Goal: Information Seeking & Learning: Learn about a topic

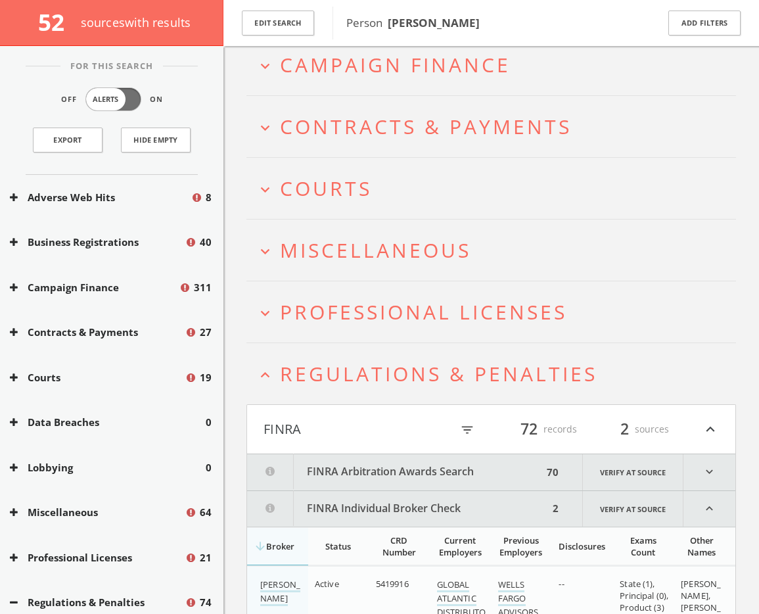
scroll to position [262, 0]
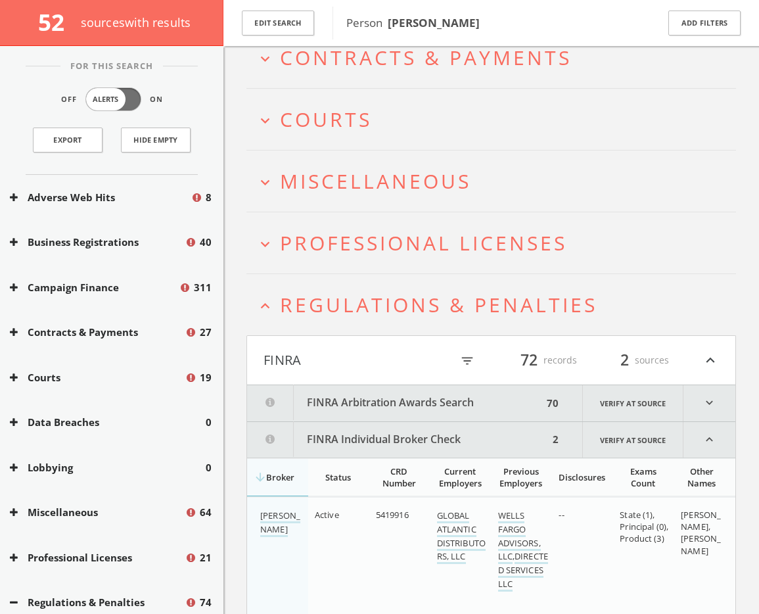
click at [314, 366] on button "FINRA" at bounding box center [358, 360] width 188 height 22
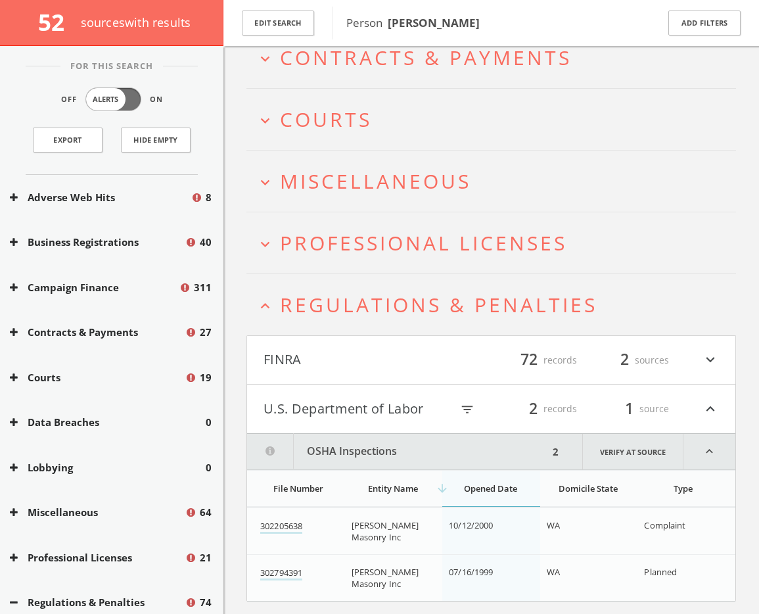
click at [354, 417] on button "U.S. Department of Labor" at bounding box center [358, 409] width 188 height 22
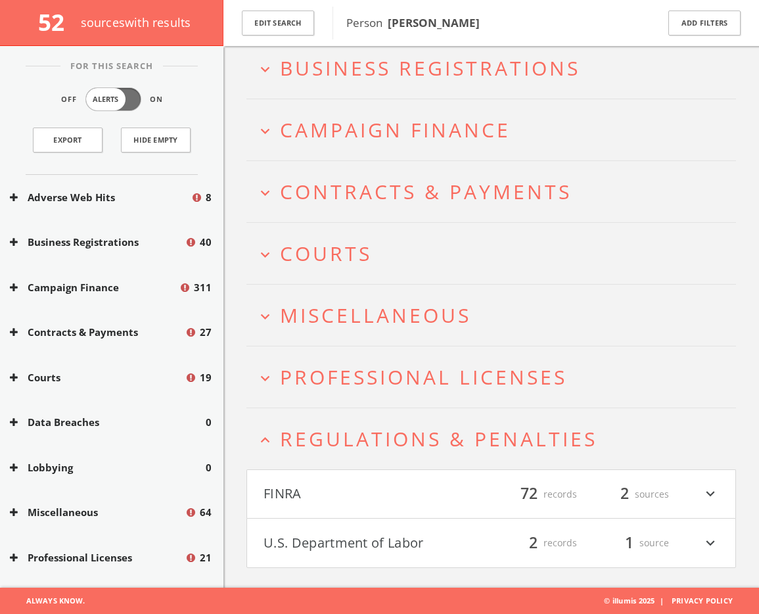
click at [316, 440] on span "Regulations & Penalties" at bounding box center [438, 438] width 317 height 27
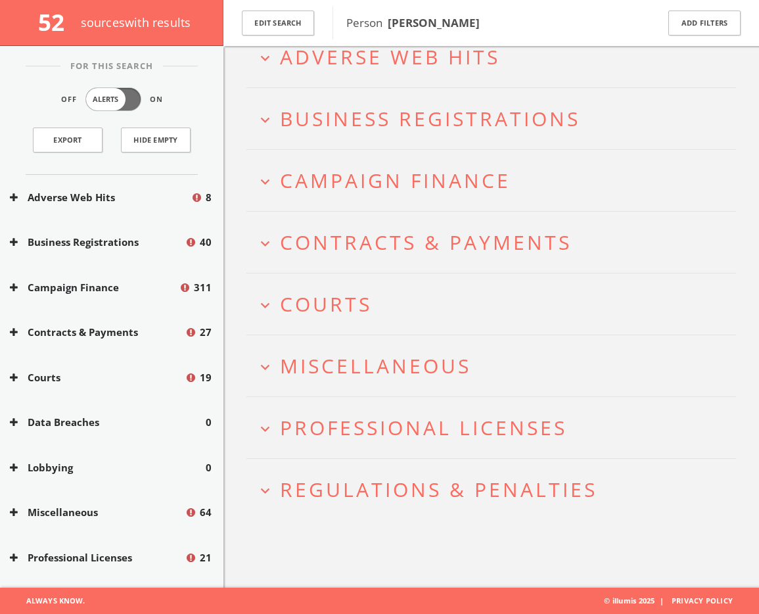
click at [329, 425] on span "Professional Licenses" at bounding box center [423, 427] width 287 height 27
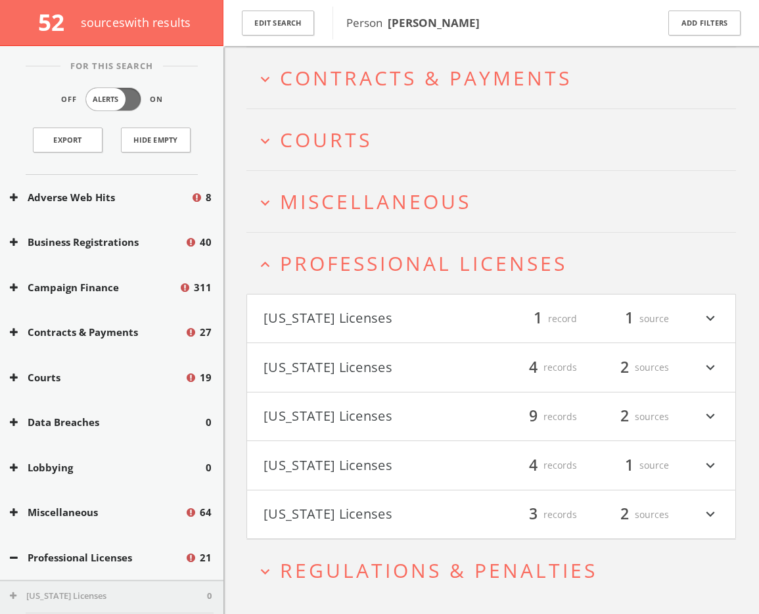
scroll to position [274, 0]
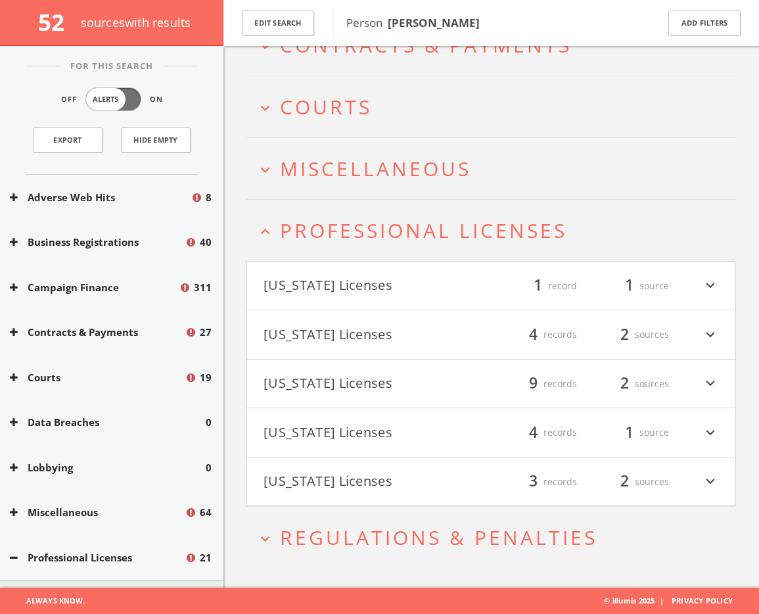
click at [350, 231] on span "Professional Licenses" at bounding box center [423, 230] width 287 height 27
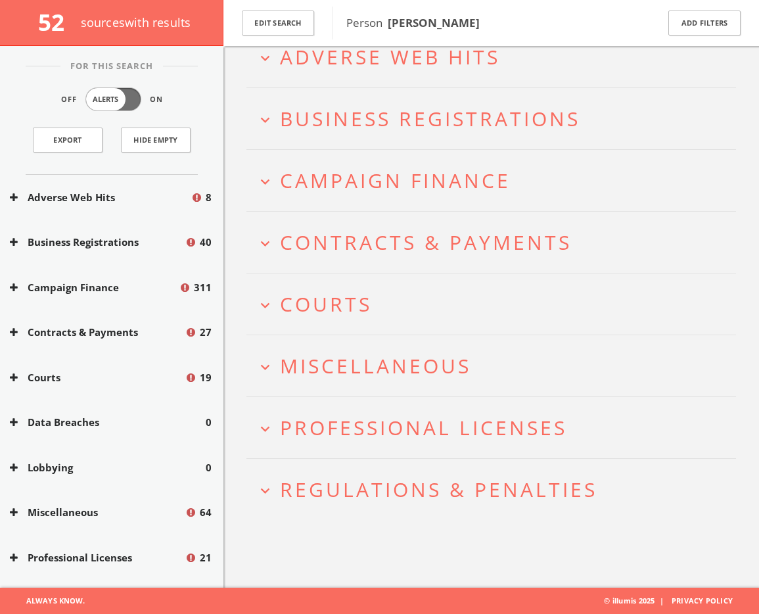
click at [342, 330] on h2 "expand_more Courts" at bounding box center [492, 303] width 490 height 61
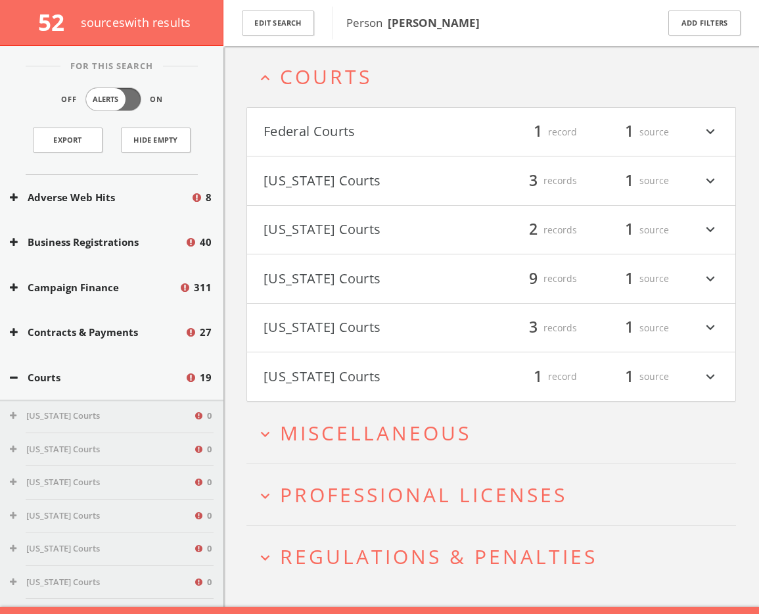
click at [331, 91] on h2 "expand_less Courts" at bounding box center [492, 76] width 490 height 61
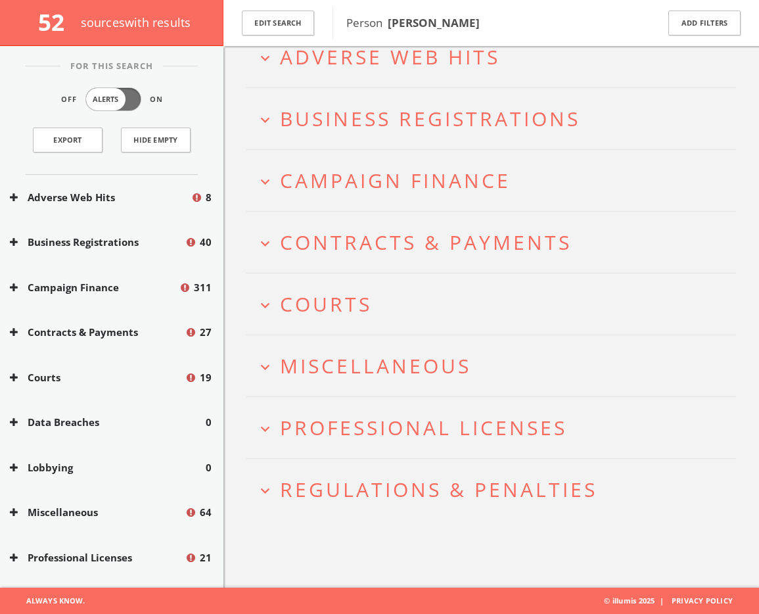
click at [338, 348] on h2 "expand_more Miscellaneous" at bounding box center [492, 365] width 490 height 61
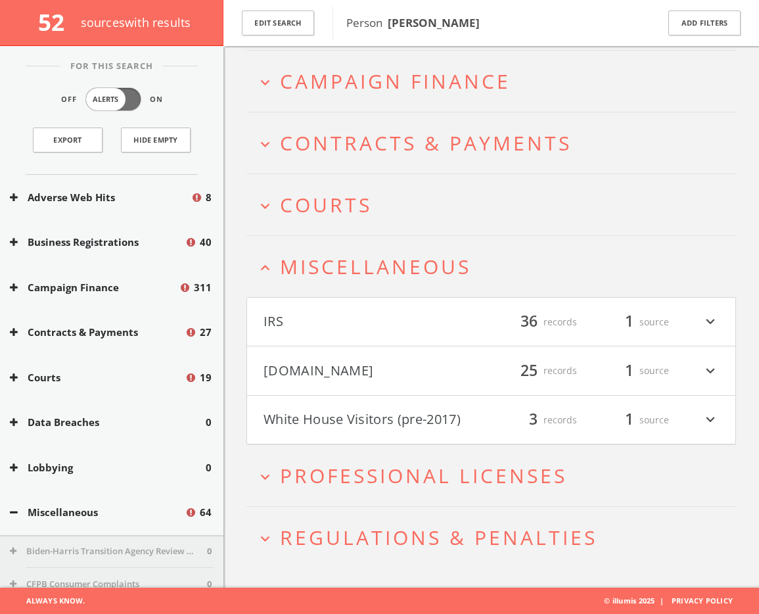
click at [379, 372] on button "[DOMAIN_NAME]" at bounding box center [378, 371] width 228 height 22
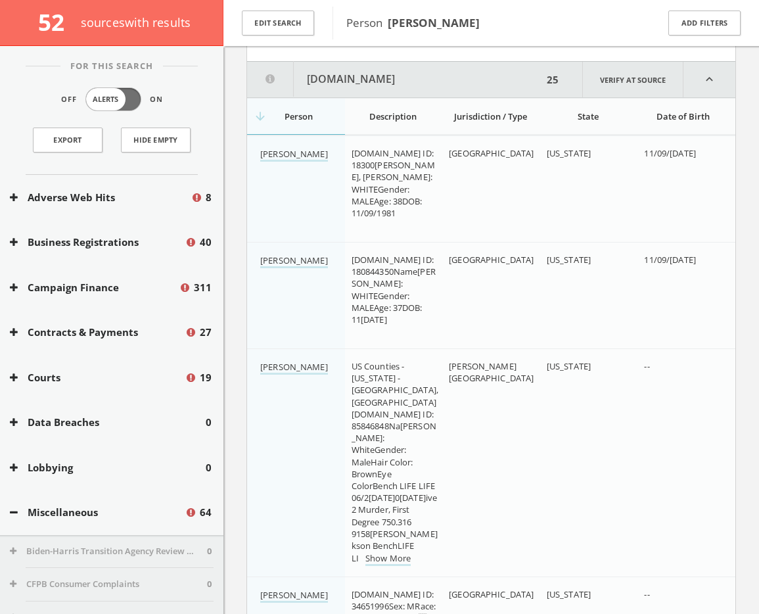
scroll to position [525, 0]
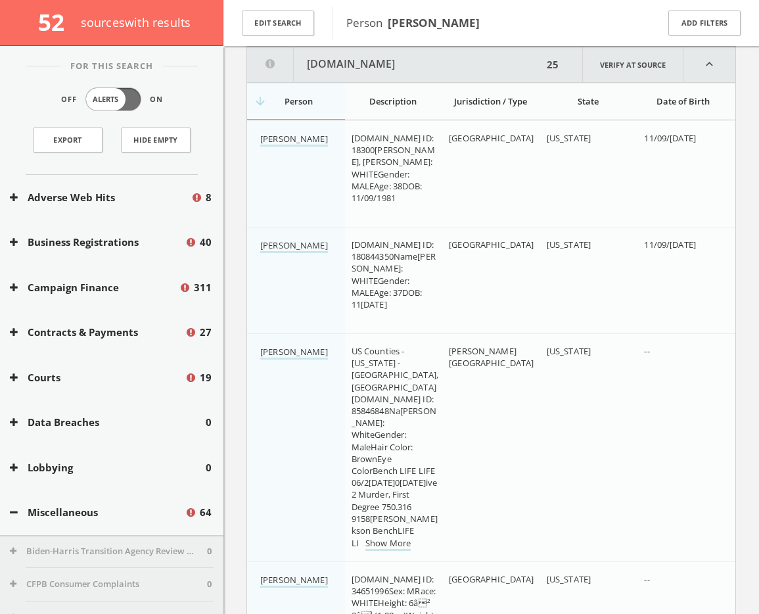
drag, startPoint x: 451, startPoint y: 22, endPoint x: 392, endPoint y: 21, distance: 58.5
click at [390, 22] on span "Person [PERSON_NAME]" at bounding box center [493, 22] width 294 height 17
copy b "[PERSON_NAME]"
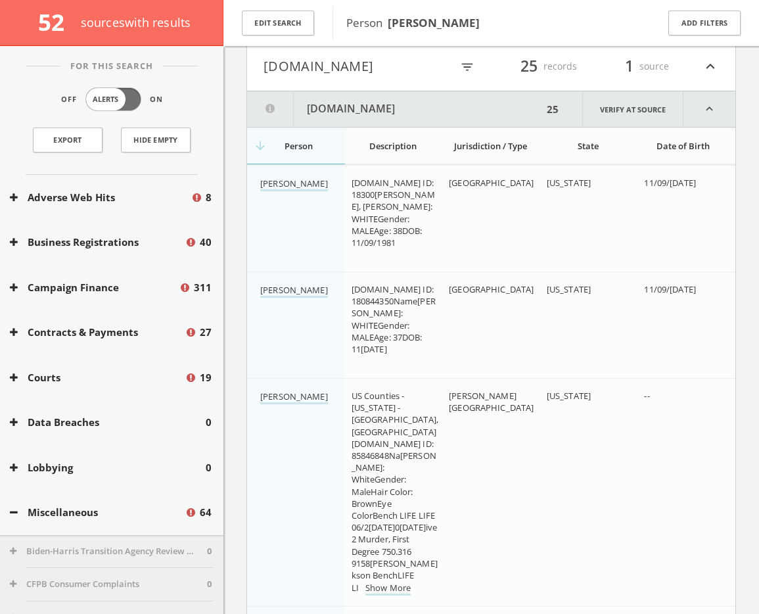
scroll to position [451, 0]
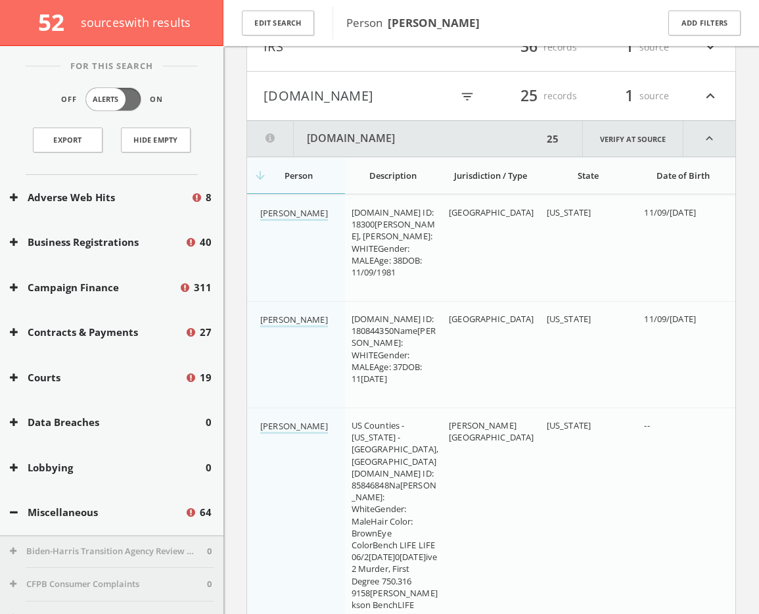
click at [468, 94] on icon "filter_list" at bounding box center [467, 96] width 14 height 14
paste input "[PERSON_NAME]"
type input "[PERSON_NAME]"
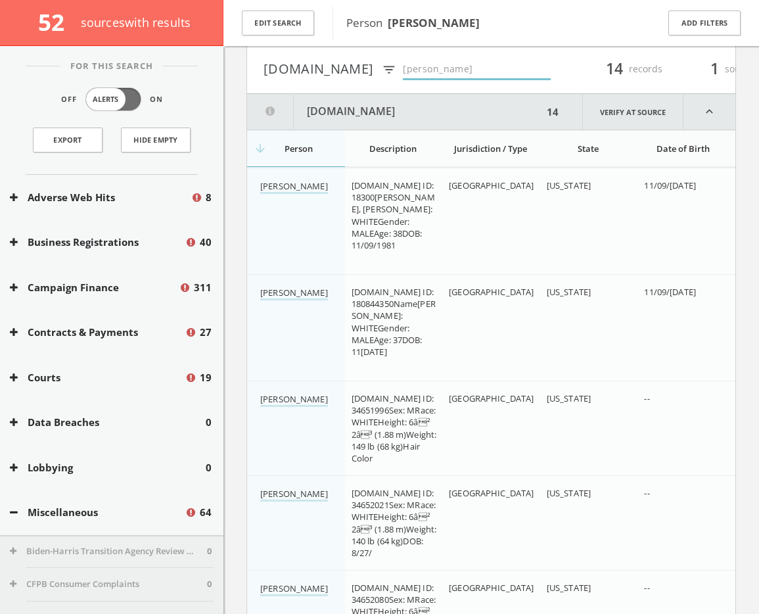
scroll to position [481, 0]
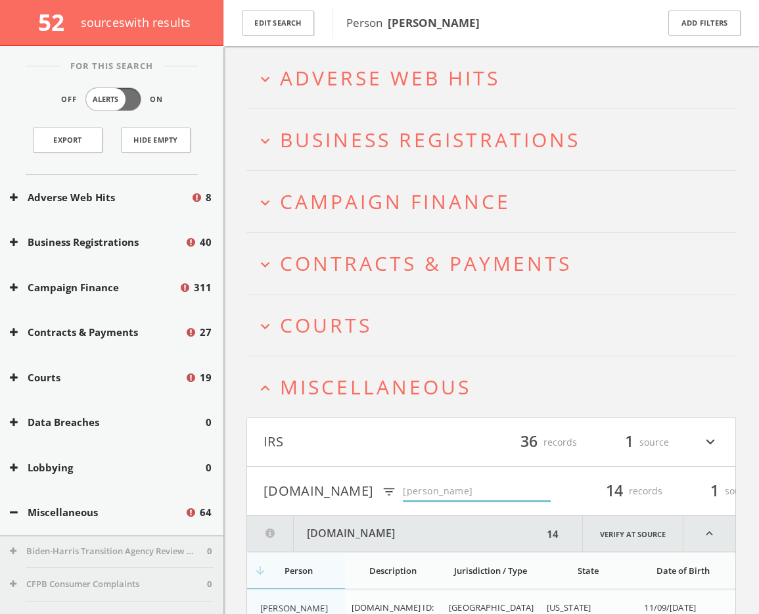
click at [354, 381] on span "Miscellaneous" at bounding box center [375, 386] width 191 height 27
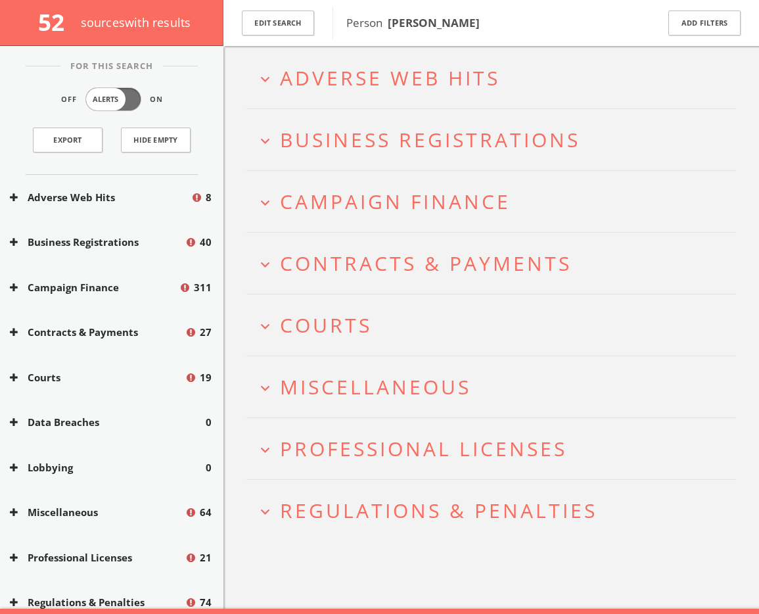
click at [335, 342] on h2 "expand_more Courts" at bounding box center [492, 324] width 490 height 61
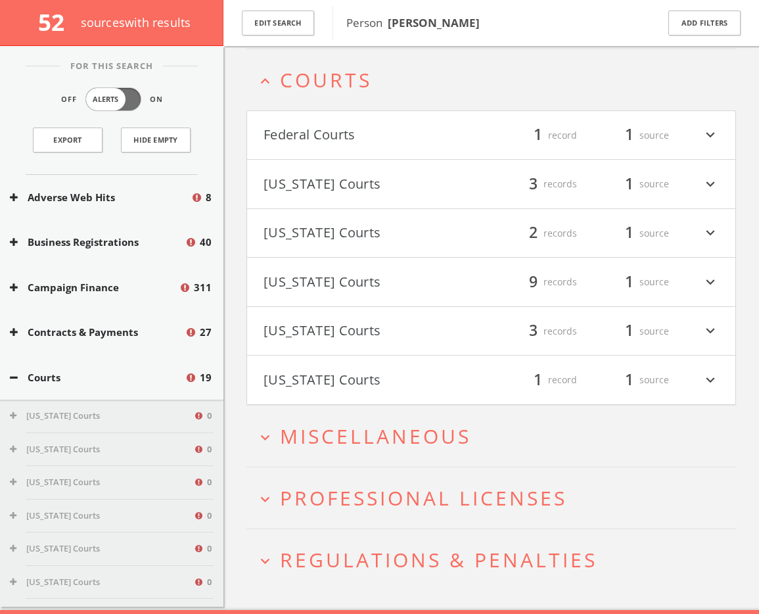
scroll to position [304, 0]
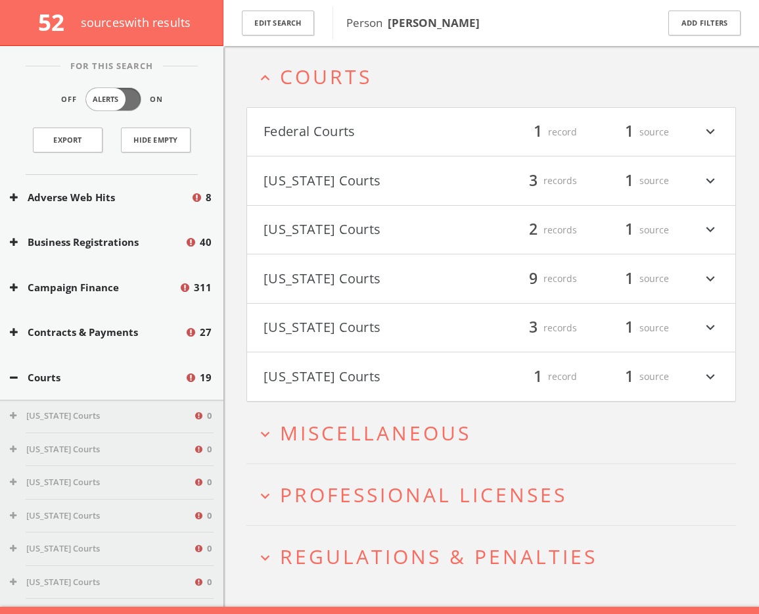
click at [331, 377] on button "[US_STATE] Courts" at bounding box center [378, 376] width 228 height 22
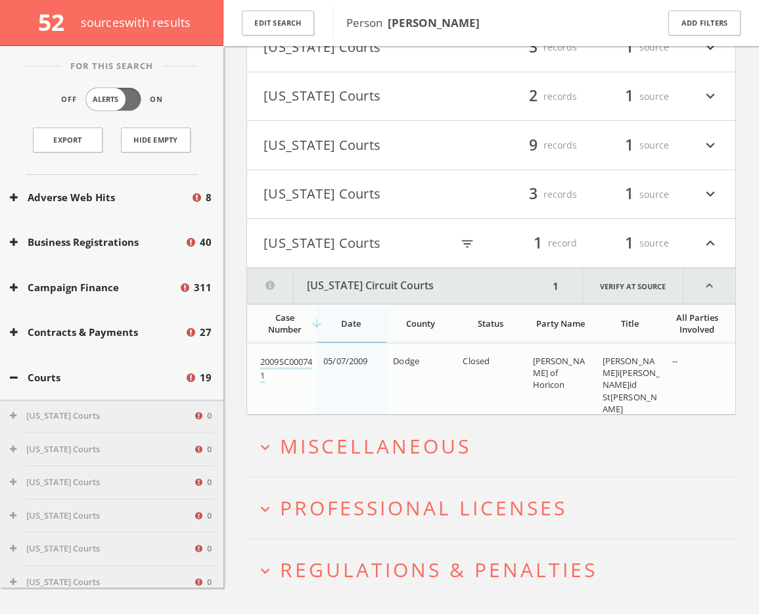
scroll to position [470, 0]
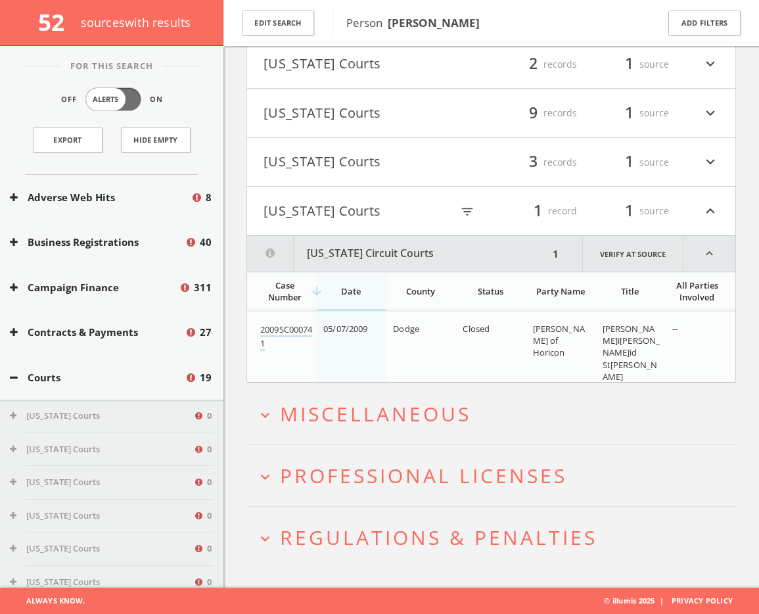
click at [327, 222] on button "[US_STATE] Courts" at bounding box center [358, 211] width 188 height 22
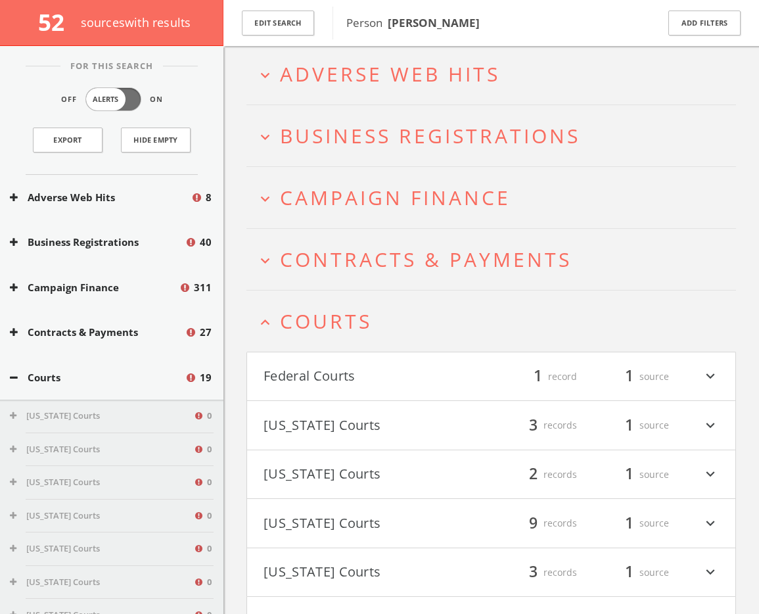
click at [333, 310] on span "Courts" at bounding box center [326, 321] width 92 height 27
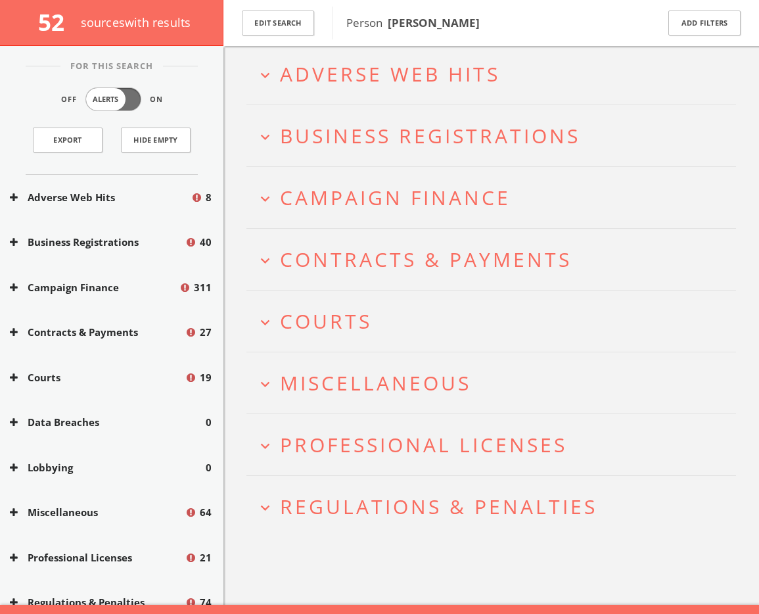
click at [340, 260] on span "Contracts & Payments" at bounding box center [426, 259] width 292 height 27
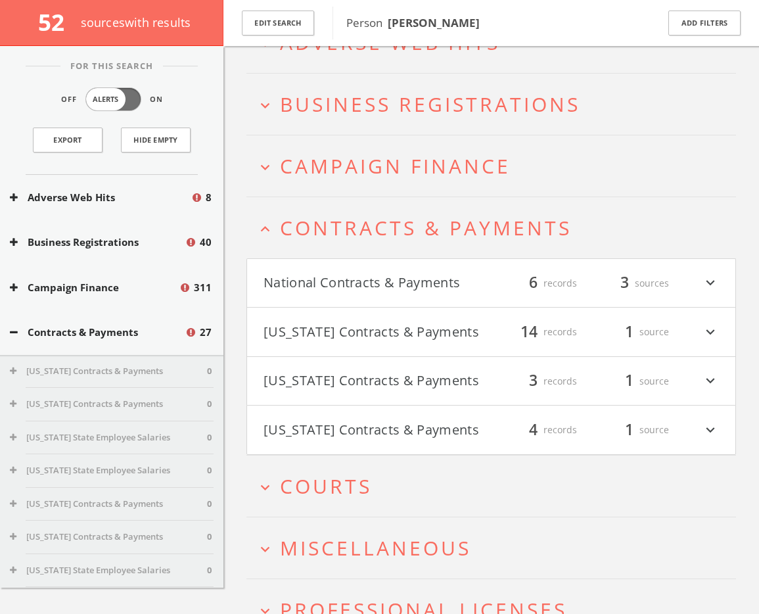
scroll to position [0, 0]
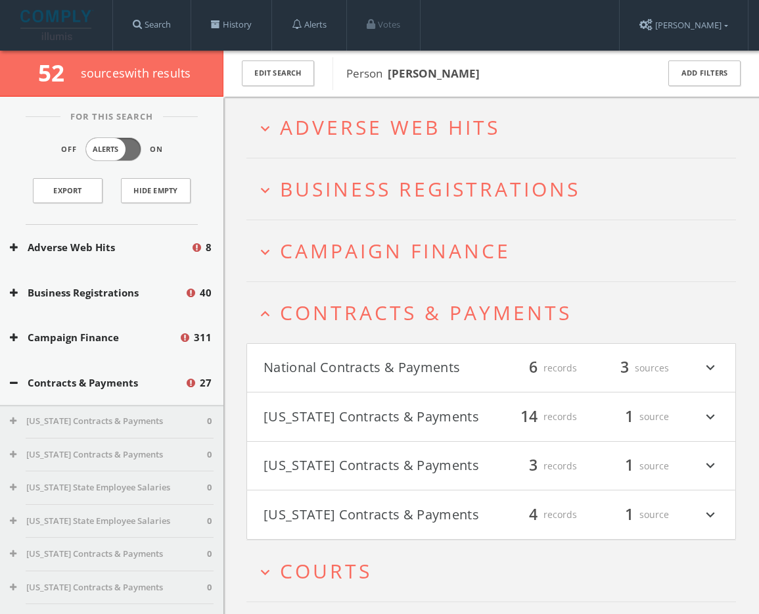
click at [350, 316] on span "Contracts & Payments" at bounding box center [426, 312] width 292 height 27
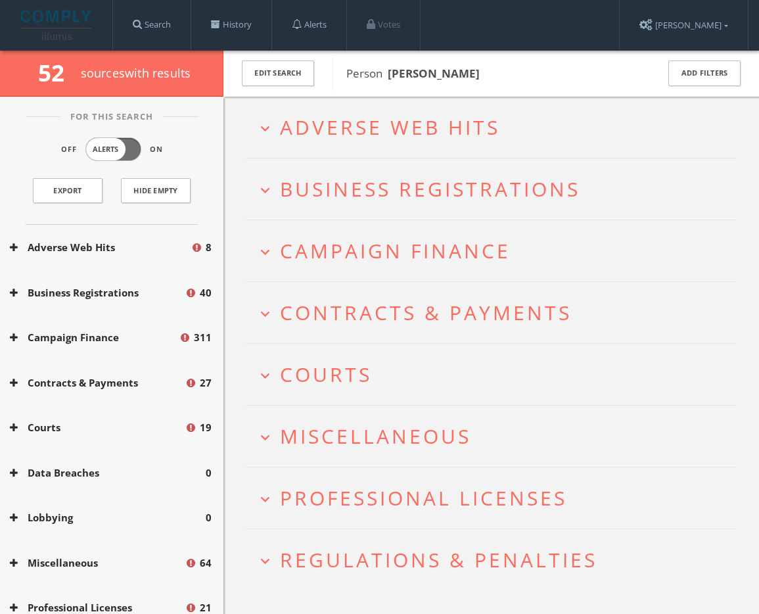
click at [367, 252] on span "Campaign Finance" at bounding box center [395, 250] width 231 height 27
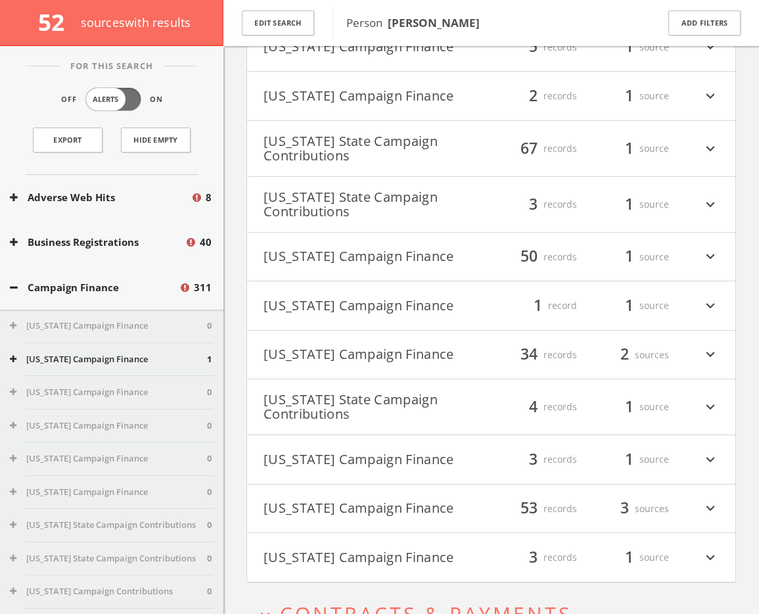
click at [348, 550] on button "[US_STATE] Campaign Finance" at bounding box center [378, 557] width 228 height 22
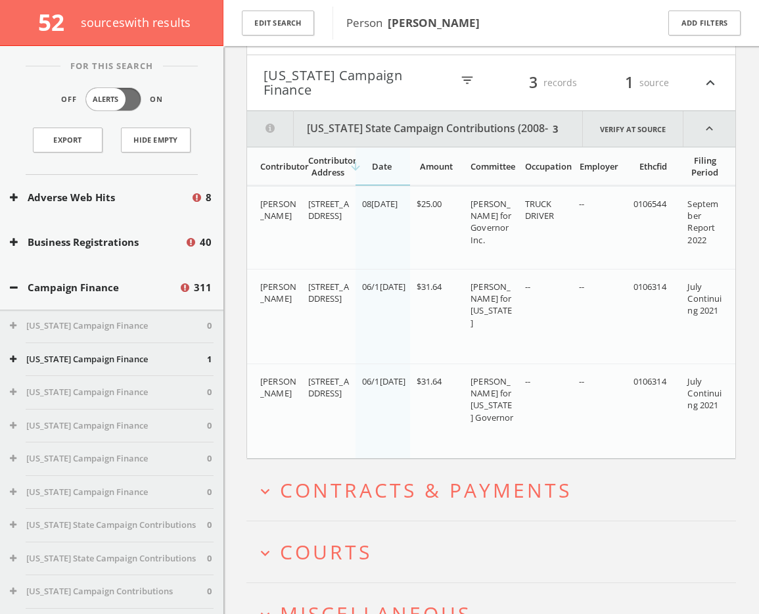
scroll to position [997, 0]
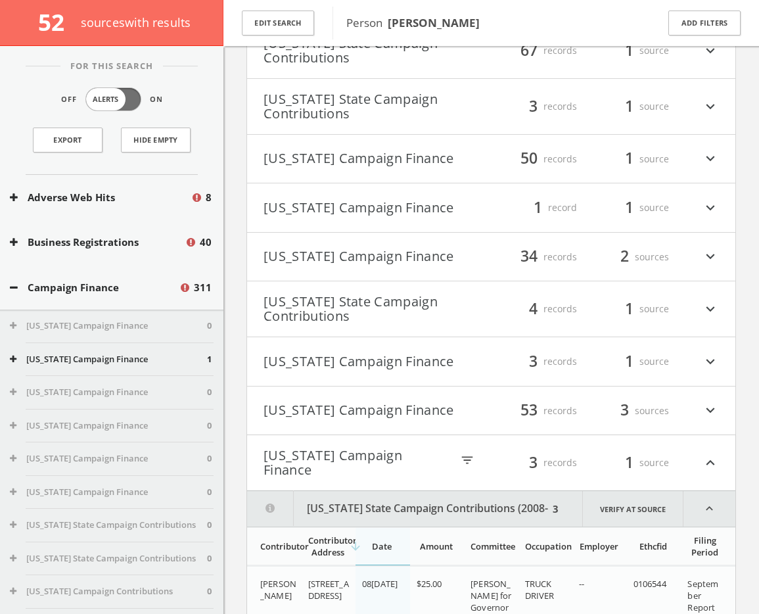
click at [347, 464] on button "[US_STATE] Campaign Finance" at bounding box center [358, 462] width 188 height 29
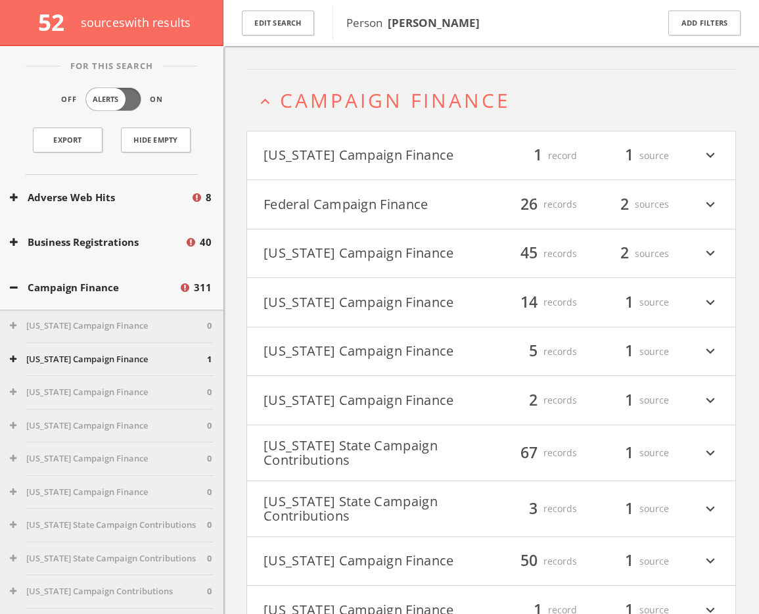
click at [350, 262] on button "[US_STATE] Campaign Finance" at bounding box center [378, 254] width 228 height 22
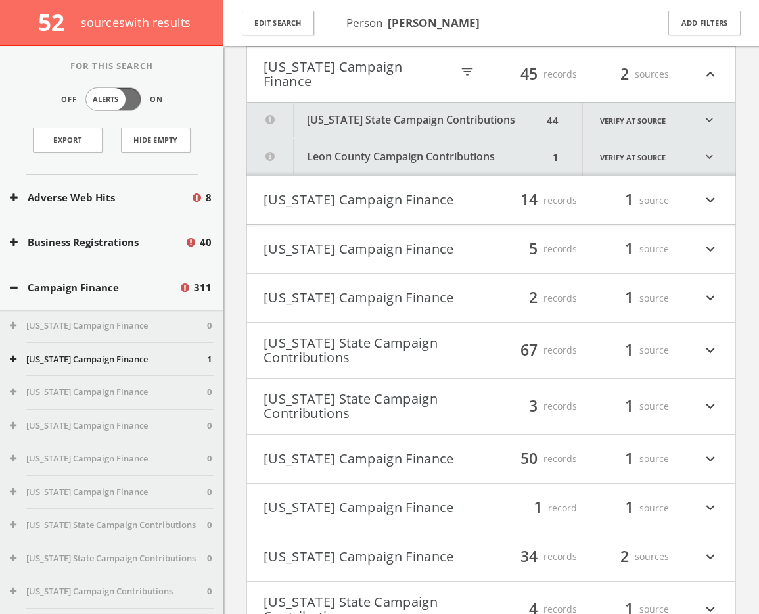
click at [436, 111] on button "[US_STATE] State Campaign Contributions" at bounding box center [395, 121] width 296 height 36
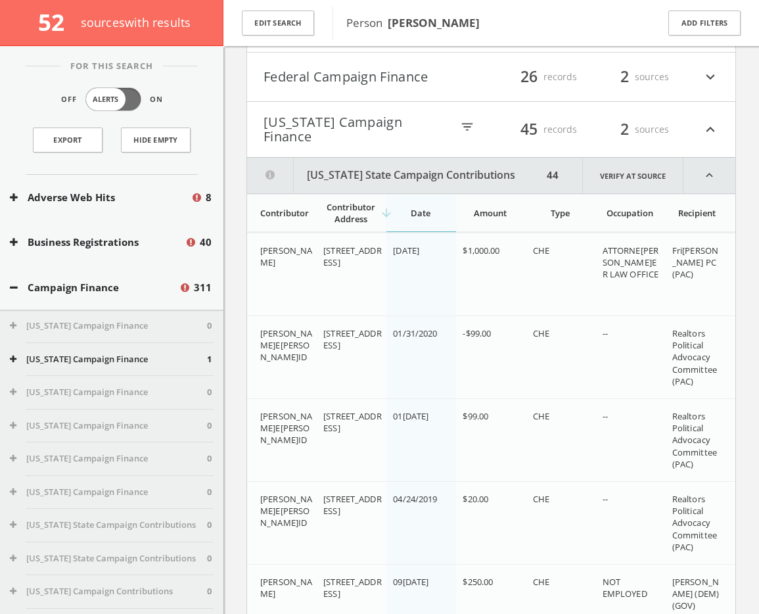
scroll to position [277, 0]
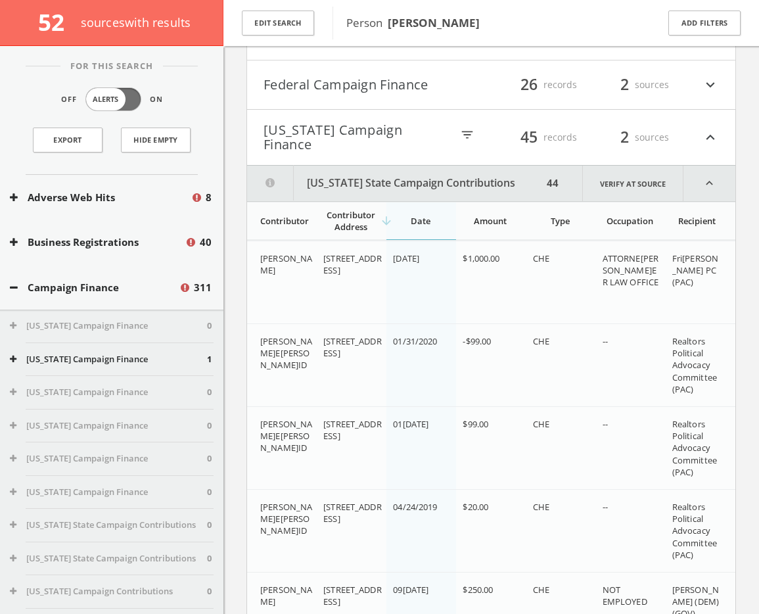
click at [330, 125] on button "[US_STATE] Campaign Finance" at bounding box center [358, 137] width 188 height 29
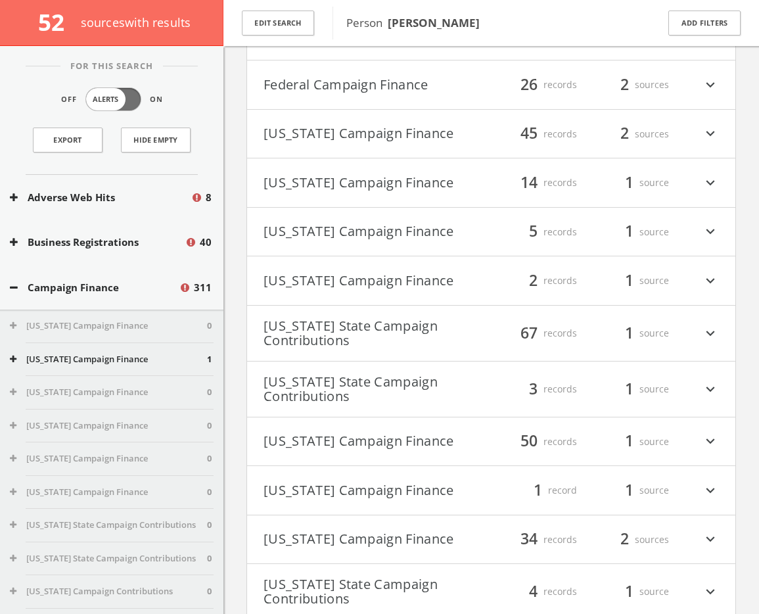
click at [336, 89] on button "Federal Campaign Finance" at bounding box center [378, 85] width 228 height 22
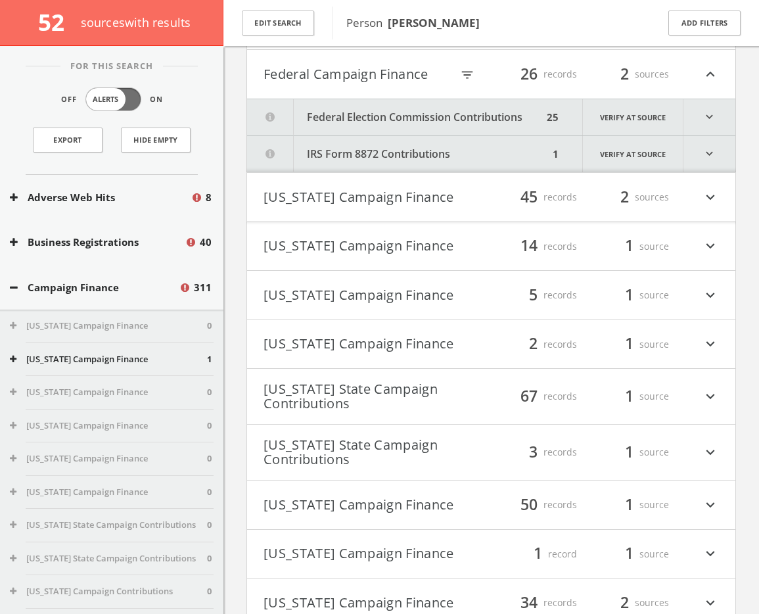
click at [339, 120] on button "Federal Election Commission Contributions" at bounding box center [395, 117] width 296 height 36
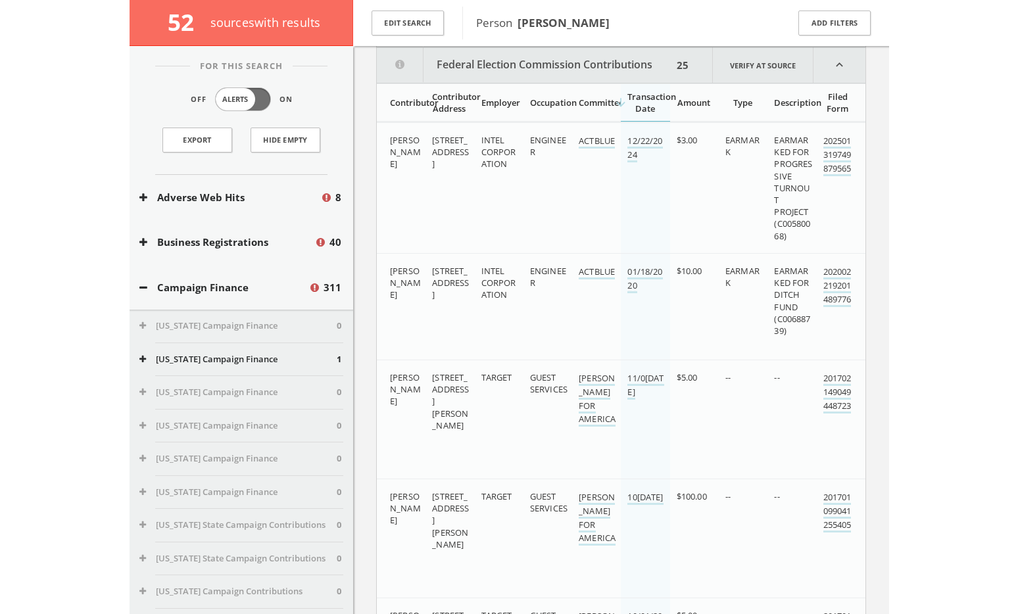
scroll to position [340, 0]
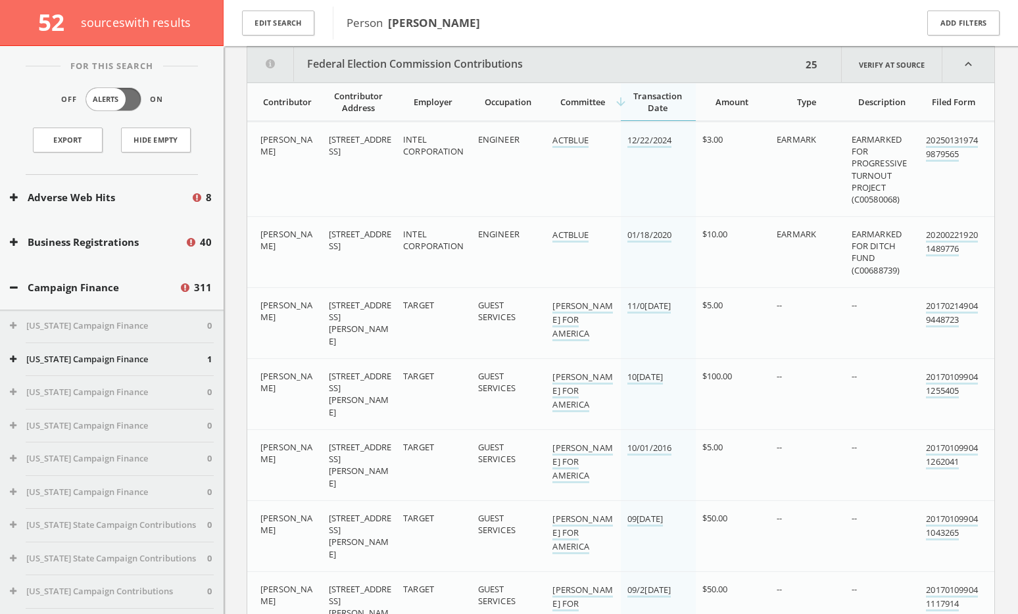
click at [431, 96] on div "Employer" at bounding box center [433, 102] width 60 height 12
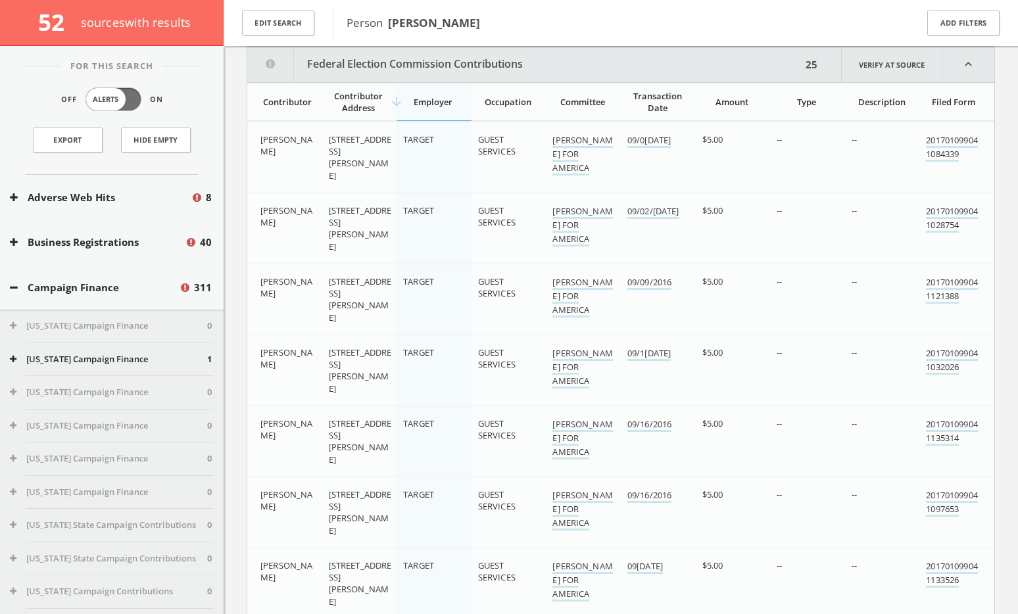
click at [431, 96] on div "arrow_downward Employer" at bounding box center [433, 102] width 60 height 12
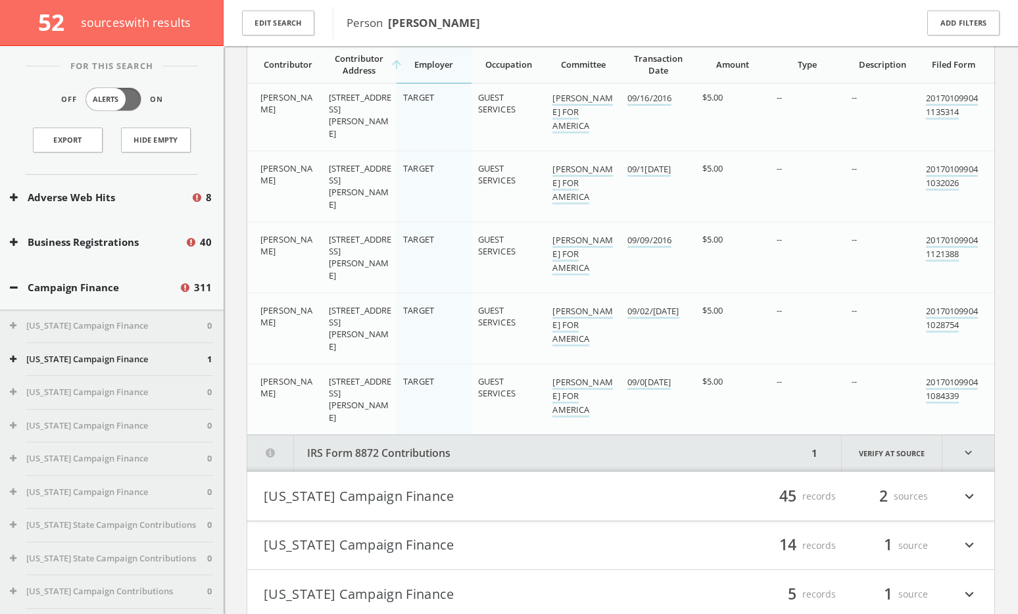
click at [437, 448] on button "IRS Form 8872 Contributions" at bounding box center [527, 453] width 560 height 36
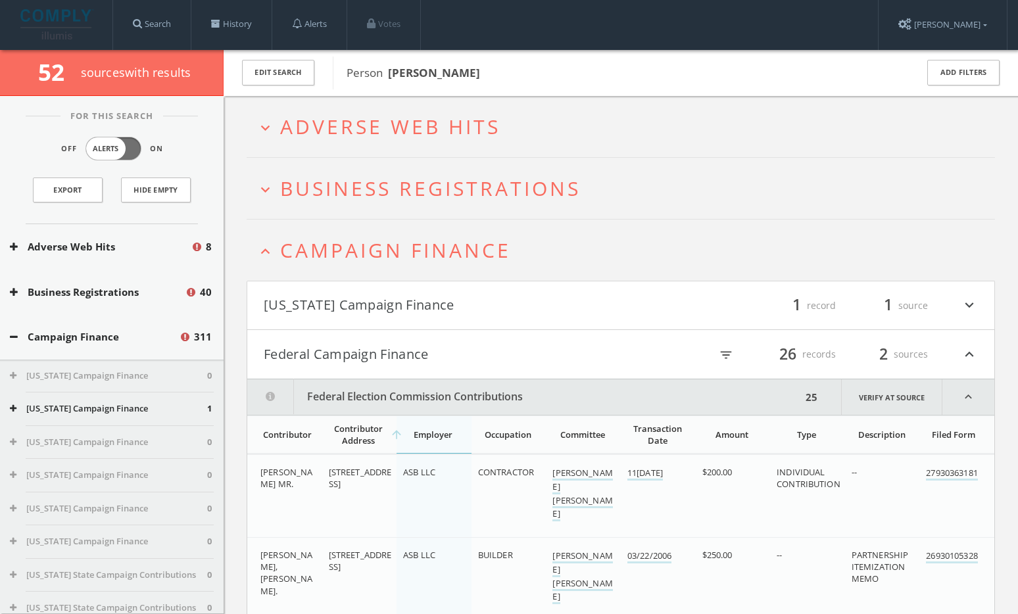
scroll to position [0, 0]
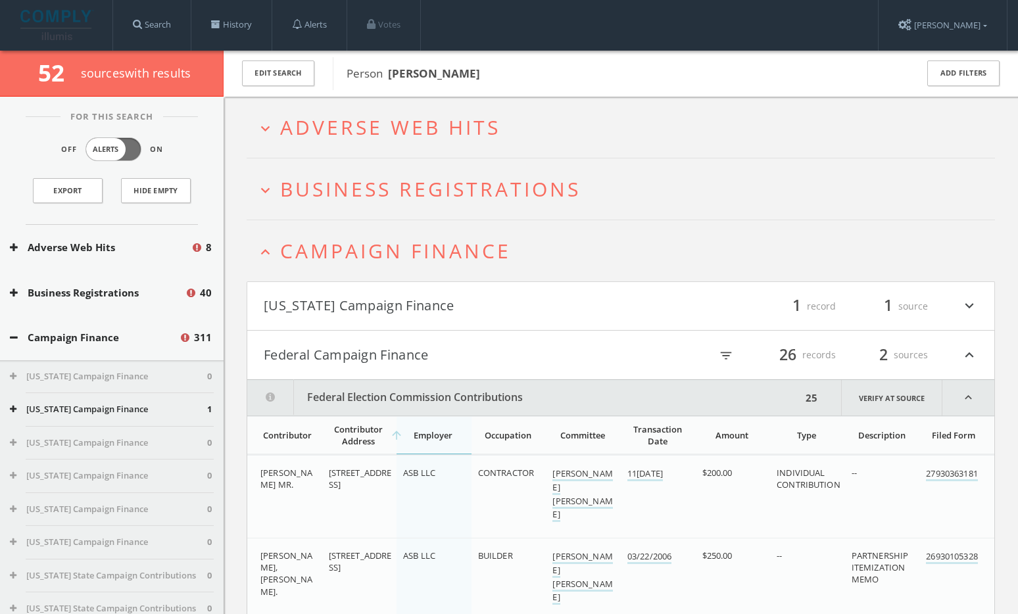
click at [362, 351] on button "Federal Campaign Finance" at bounding box center [442, 355] width 357 height 22
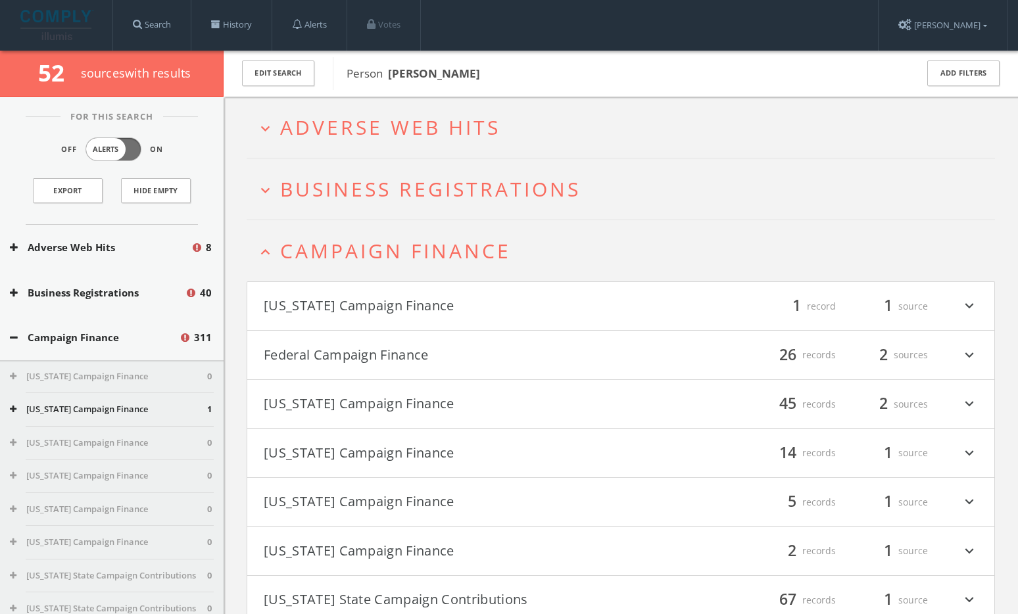
click at [388, 240] on span "Campaign Finance" at bounding box center [395, 250] width 231 height 27
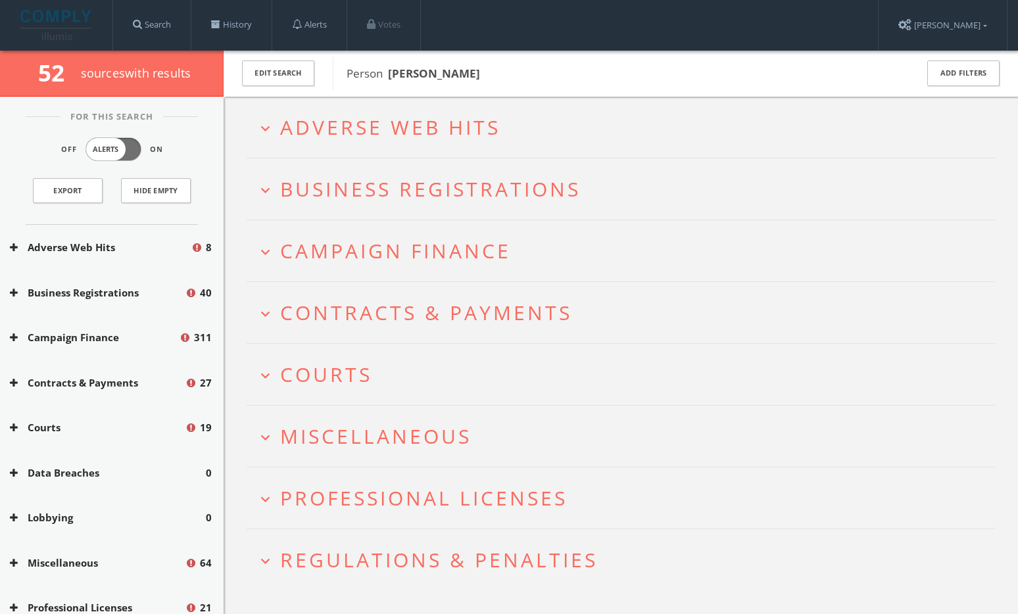
click at [410, 141] on h2 "expand_more Adverse Web Hits" at bounding box center [621, 127] width 748 height 61
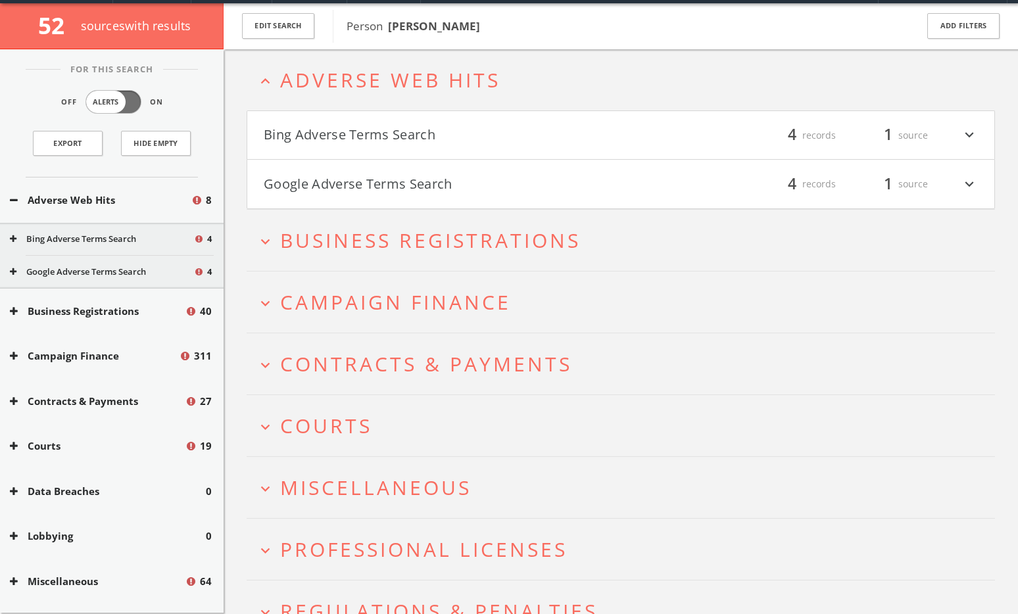
scroll to position [51, 0]
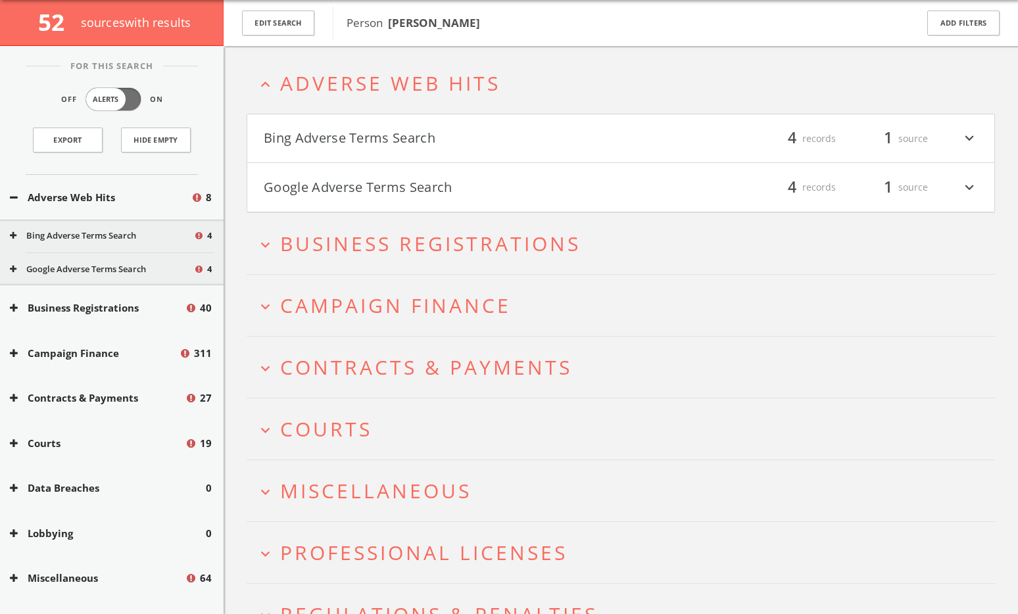
click at [406, 189] on button "Google Adverse Terms Search" at bounding box center [442, 187] width 357 height 22
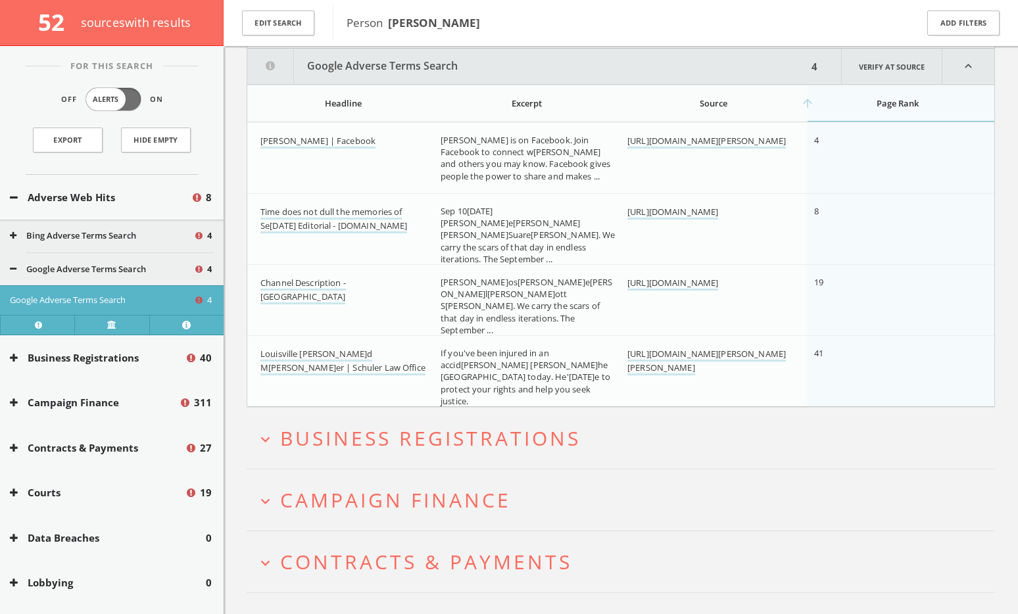
scroll to position [216, 0]
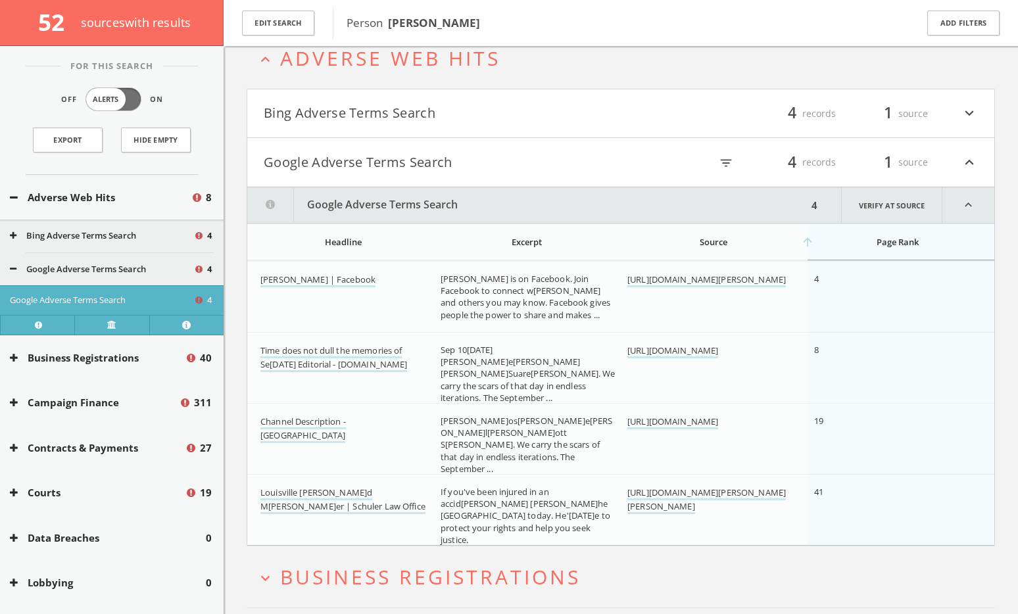
click at [338, 173] on button "Google Adverse Terms Search" at bounding box center [442, 162] width 357 height 22
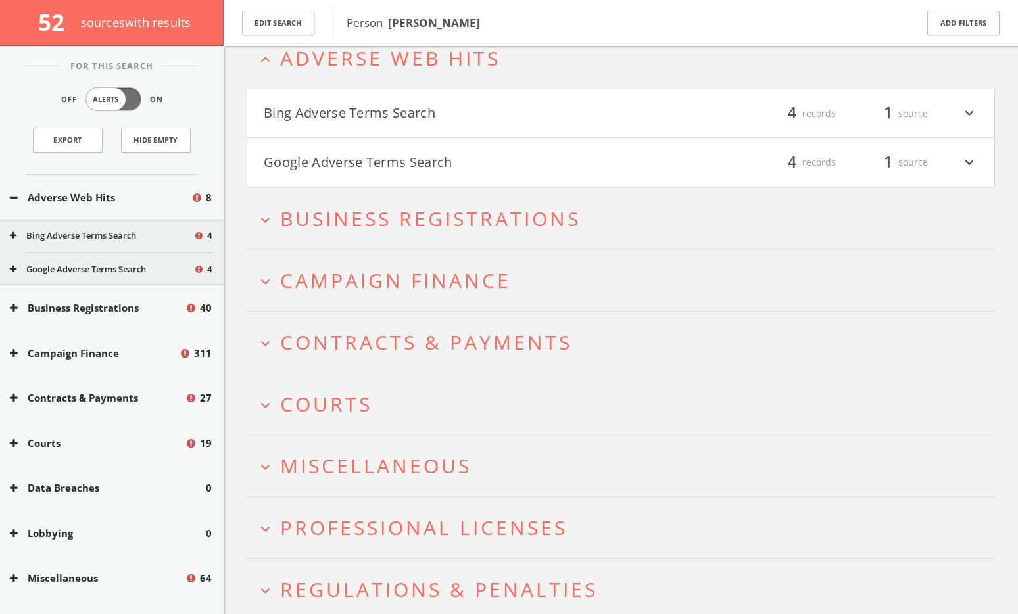
click at [345, 110] on button "Bing Adverse Terms Search" at bounding box center [442, 114] width 357 height 22
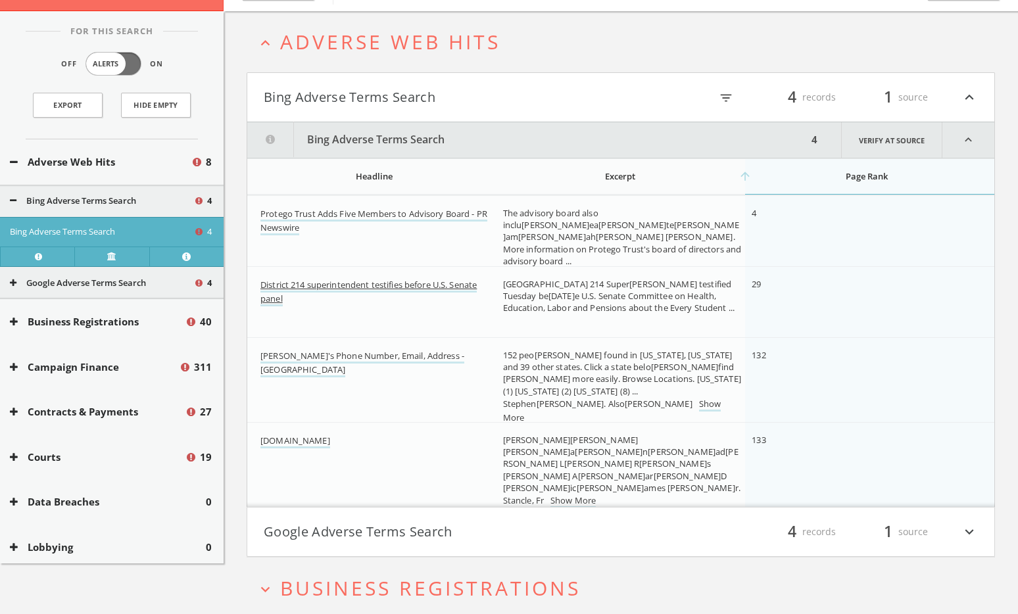
scroll to position [0, 0]
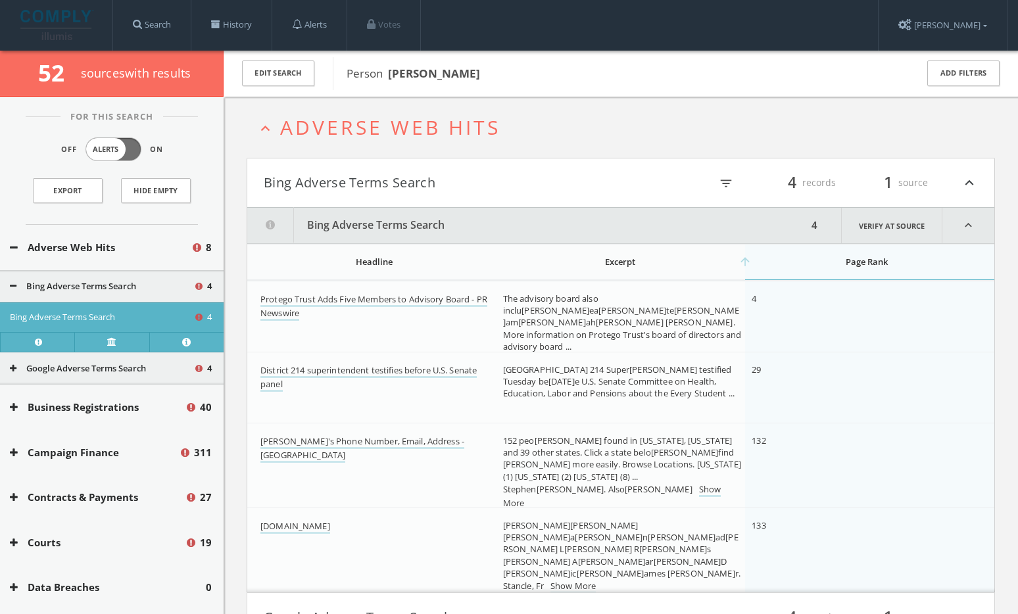
click at [334, 110] on h2 "expand_less Adverse Web Hits" at bounding box center [621, 127] width 748 height 61
